Goal: Information Seeking & Learning: Learn about a topic

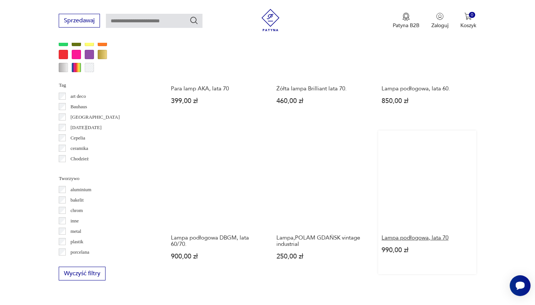
scroll to position [650, 0]
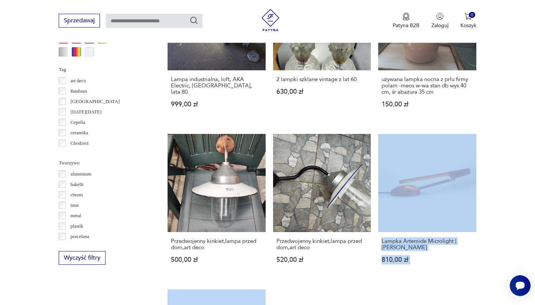
scroll to position [672, 0]
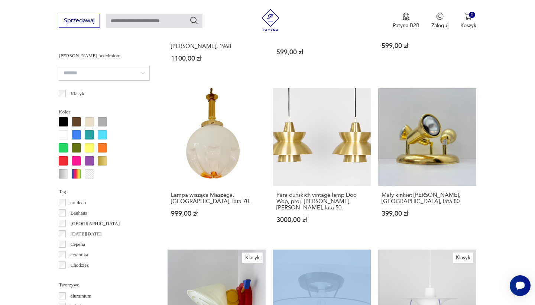
scroll to position [656, 0]
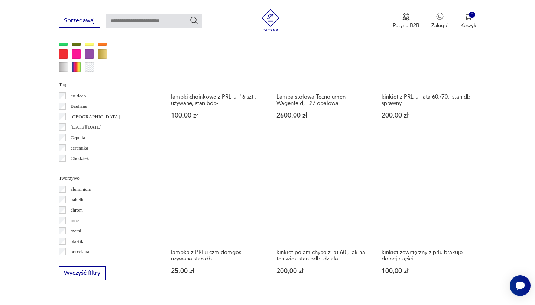
scroll to position [647, 0]
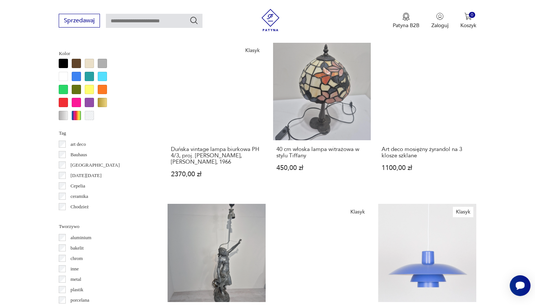
scroll to position [705, 0]
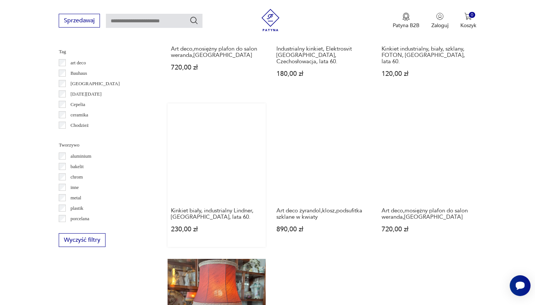
scroll to position [732, 0]
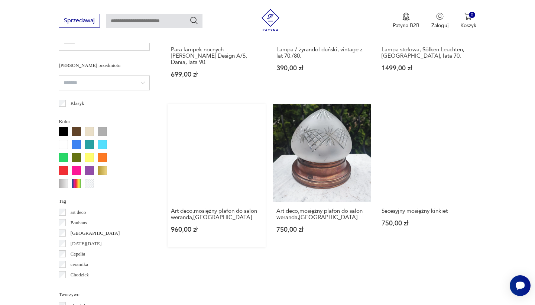
scroll to position [630, 0]
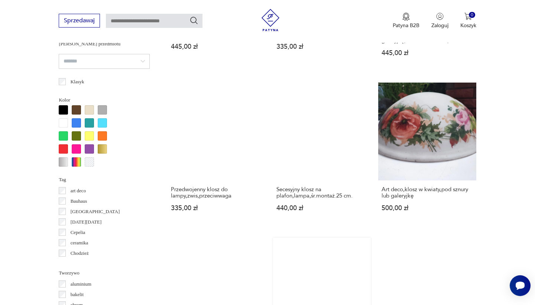
scroll to position [649, 0]
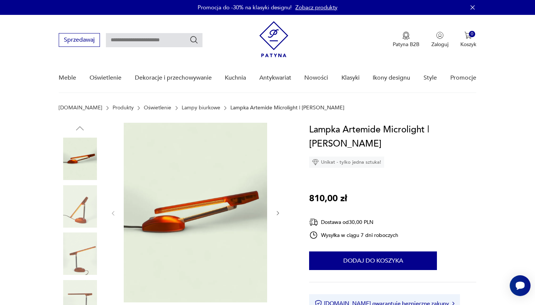
click at [279, 209] on button "button" at bounding box center [278, 212] width 6 height 7
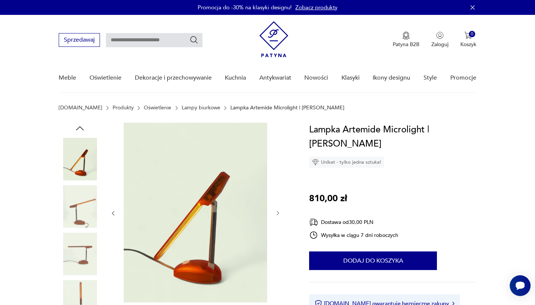
click at [279, 209] on button "button" at bounding box center [278, 212] width 6 height 7
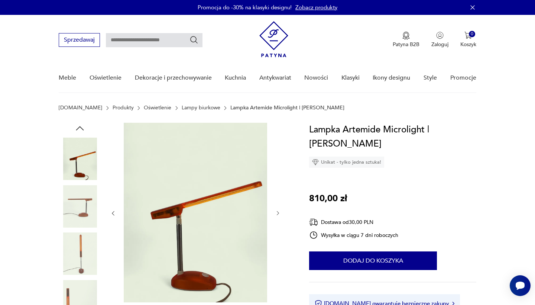
click at [279, 209] on button "button" at bounding box center [278, 212] width 6 height 7
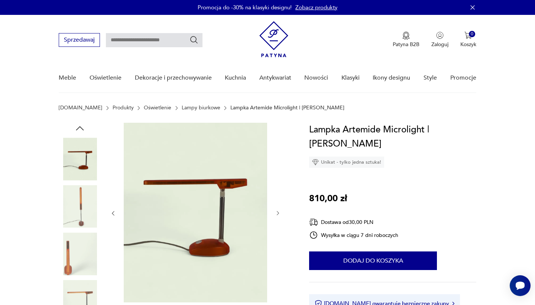
click at [279, 209] on button "button" at bounding box center [278, 212] width 6 height 7
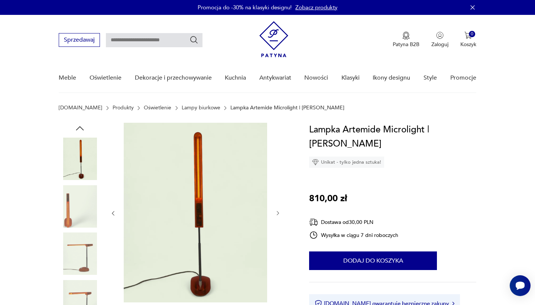
click at [279, 209] on button "button" at bounding box center [278, 212] width 6 height 7
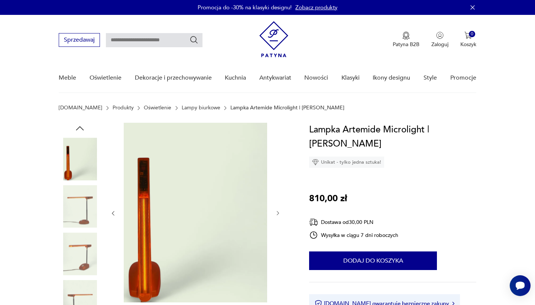
click at [279, 209] on button "button" at bounding box center [278, 212] width 6 height 7
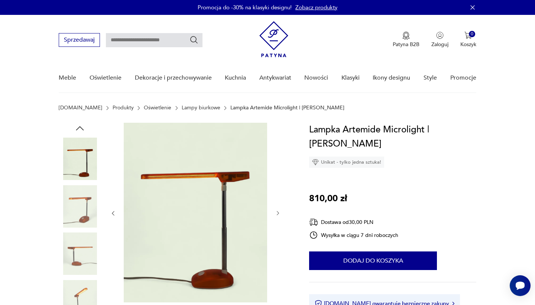
click at [279, 209] on button "button" at bounding box center [278, 212] width 6 height 7
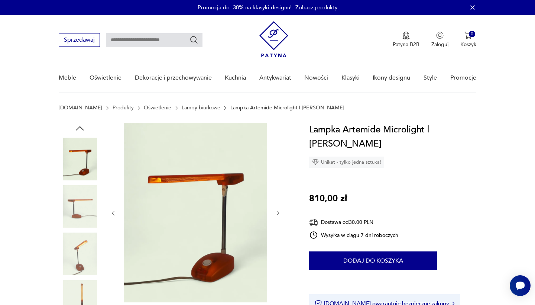
click at [279, 209] on button "button" at bounding box center [278, 212] width 6 height 7
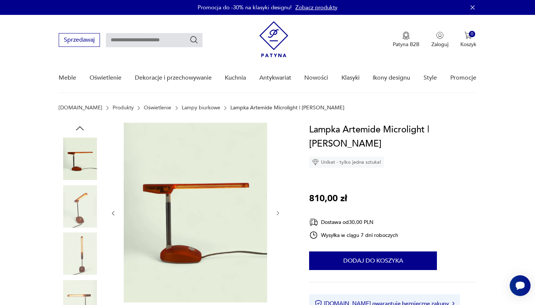
click at [278, 209] on button "button" at bounding box center [278, 212] width 6 height 7
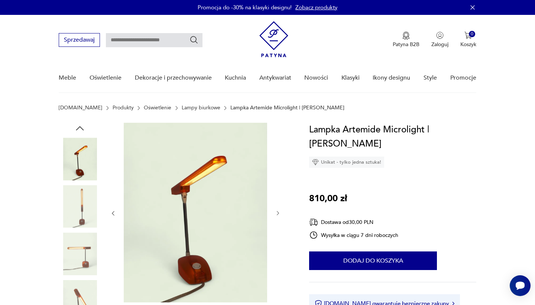
click at [278, 209] on button "button" at bounding box center [278, 212] width 6 height 7
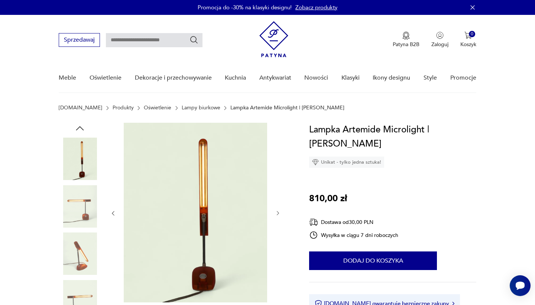
click at [278, 209] on button "button" at bounding box center [278, 212] width 6 height 7
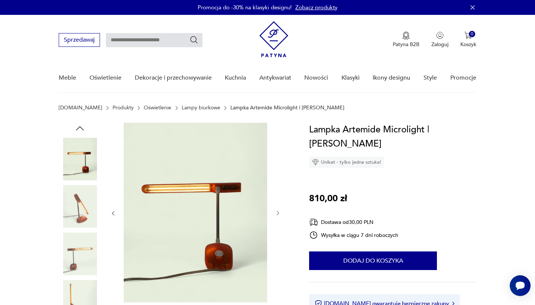
click at [278, 209] on button "button" at bounding box center [278, 212] width 6 height 7
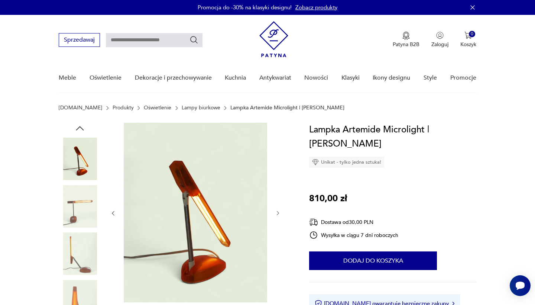
click at [278, 209] on button "button" at bounding box center [278, 212] width 6 height 7
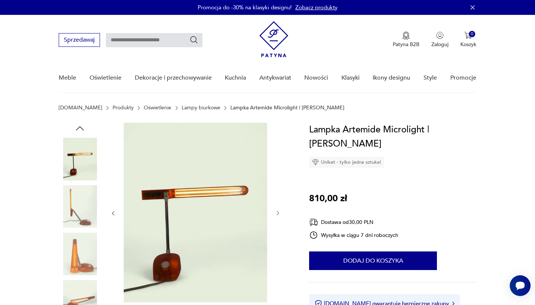
click at [278, 209] on button "button" at bounding box center [278, 212] width 6 height 7
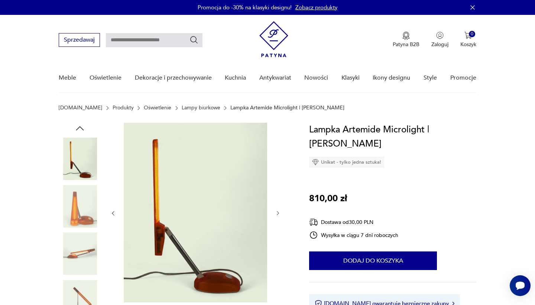
click at [278, 209] on button "button" at bounding box center [278, 212] width 6 height 7
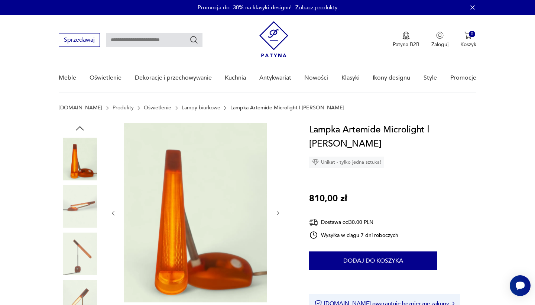
click at [278, 209] on button "button" at bounding box center [278, 212] width 6 height 7
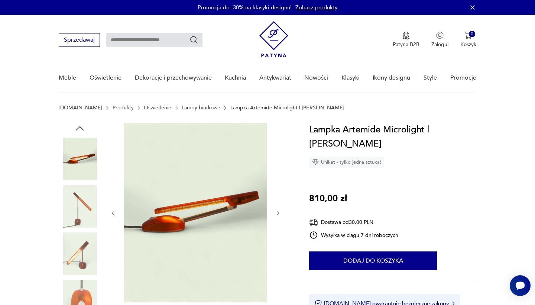
click at [278, 209] on button "button" at bounding box center [278, 212] width 6 height 7
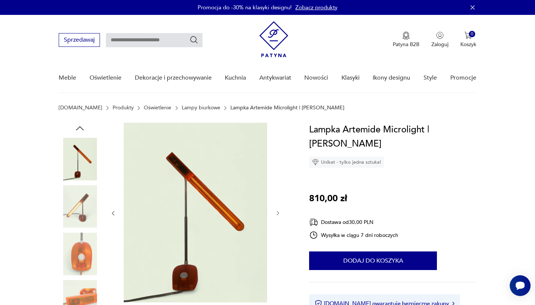
click at [278, 209] on button "button" at bounding box center [278, 212] width 6 height 7
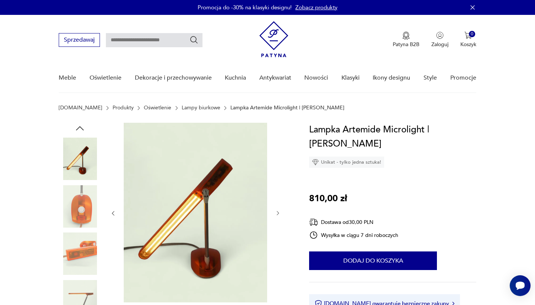
click at [278, 209] on button "button" at bounding box center [278, 212] width 6 height 7
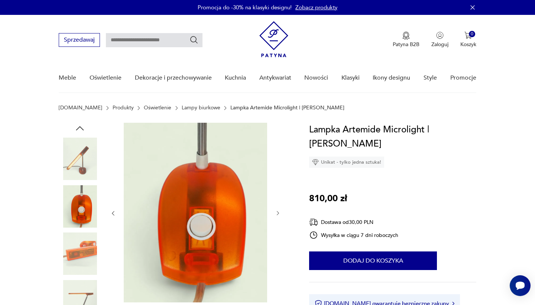
click at [278, 209] on button "button" at bounding box center [278, 212] width 6 height 7
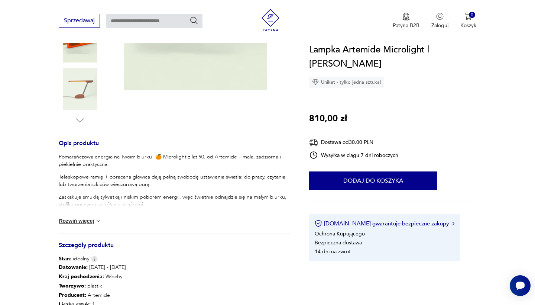
scroll to position [221, 0]
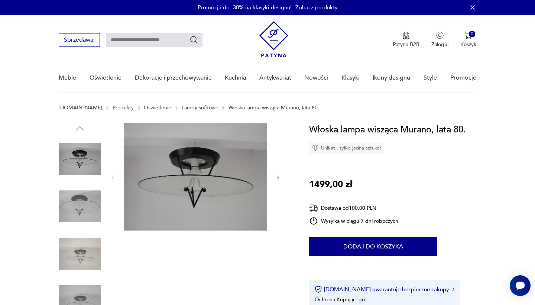
click at [99, 196] on img at bounding box center [80, 206] width 42 height 42
